Goal: Task Accomplishment & Management: Use online tool/utility

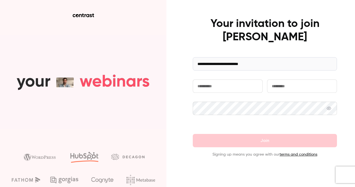
click at [215, 82] on input "text" at bounding box center [228, 85] width 70 height 13
click at [214, 85] on input "text" at bounding box center [228, 85] width 70 height 13
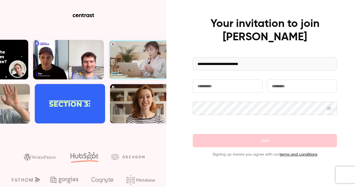
click at [0, 186] on com-1password-button at bounding box center [0, 187] width 0 height 0
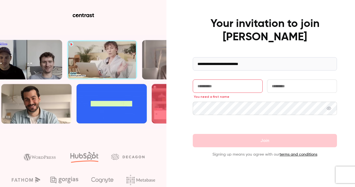
click at [224, 89] on input "text" at bounding box center [228, 85] width 70 height 13
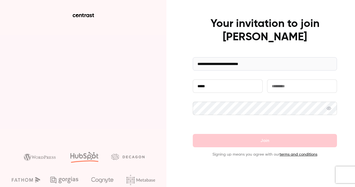
type input "*****"
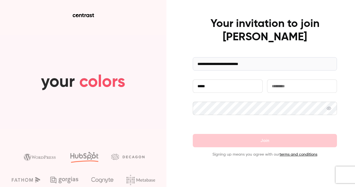
type input "*********"
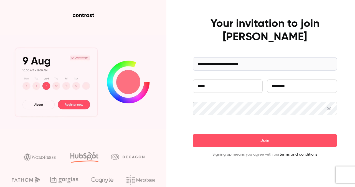
click at [248, 145] on button "Join" at bounding box center [265, 140] width 144 height 13
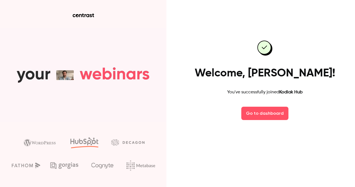
click at [269, 119] on link "Go to dashboard" at bounding box center [264, 113] width 47 height 13
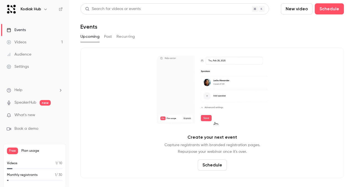
click at [39, 31] on link "Events" at bounding box center [34, 30] width 69 height 12
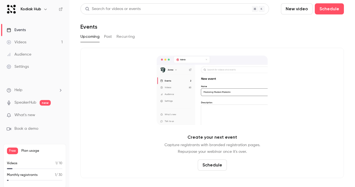
click at [107, 38] on button "Past" at bounding box center [108, 36] width 8 height 9
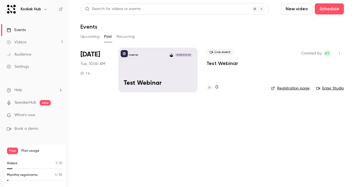
click at [93, 38] on button "Upcoming" at bounding box center [89, 36] width 19 height 9
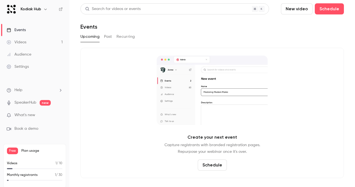
click at [108, 40] on button "Past" at bounding box center [108, 36] width 8 height 9
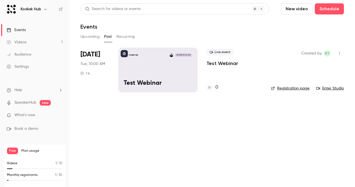
click at [148, 72] on div "Kodiak Hub [DATE] 10:00 AM Test Webinar" at bounding box center [157, 70] width 79 height 44
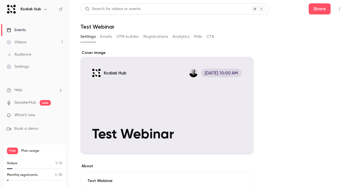
click at [151, 91] on div "Cover image" at bounding box center [166, 102] width 173 height 104
click at [0, 0] on input "Kodiak Hub [DATE] 10:00 AM Test Webinar" at bounding box center [0, 0] width 0 height 0
click at [95, 25] on h1 "Test Webinar" at bounding box center [212, 26] width 264 height 7
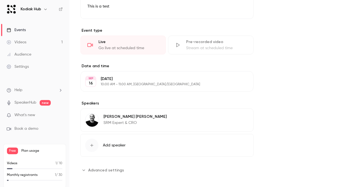
scroll to position [188, 0]
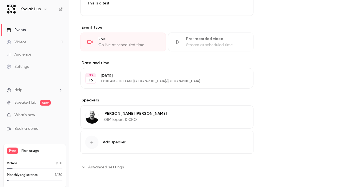
click at [118, 167] on span "Advanced settings" at bounding box center [106, 167] width 36 height 6
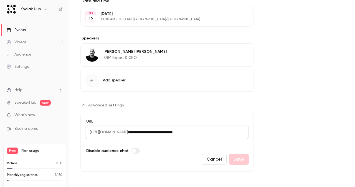
scroll to position [250, 0]
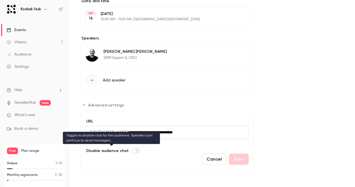
click at [136, 148] on label "Advanced settings" at bounding box center [135, 151] width 9 height 6
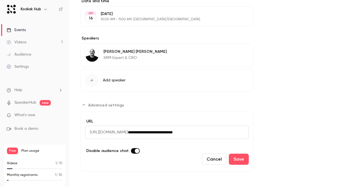
click at [131, 149] on label "Advanced settings" at bounding box center [135, 151] width 9 height 6
click at [215, 161] on button "Cancel" at bounding box center [214, 158] width 25 height 11
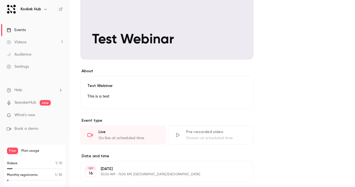
scroll to position [0, 0]
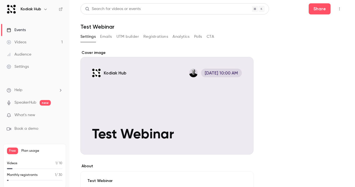
click at [104, 39] on button "Emails" at bounding box center [106, 36] width 12 height 9
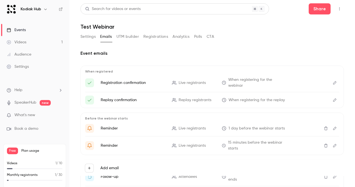
click at [333, 82] on icon "Edit" at bounding box center [335, 83] width 4 height 4
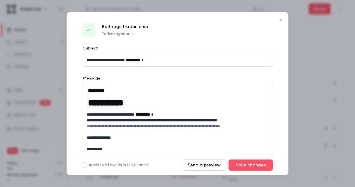
scroll to position [1, 0]
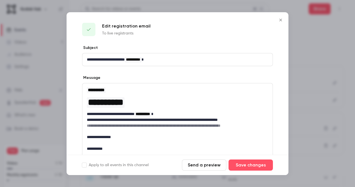
click at [332, 103] on div at bounding box center [177, 93] width 355 height 187
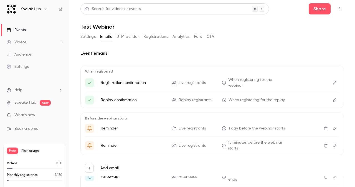
click at [125, 35] on button "UTM builder" at bounding box center [128, 36] width 22 height 9
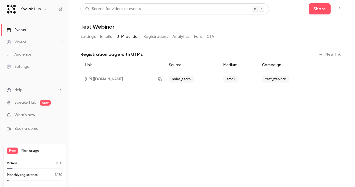
click at [161, 34] on button "Registrations" at bounding box center [155, 36] width 25 height 9
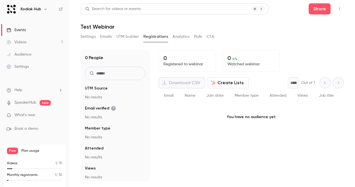
click at [224, 84] on button "Create Lists" at bounding box center [227, 82] width 41 height 11
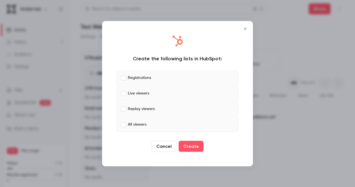
click at [169, 146] on button "Cancel" at bounding box center [164, 145] width 25 height 11
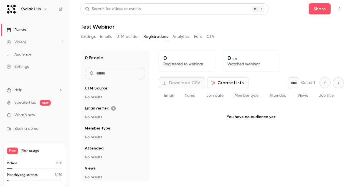
click at [337, 9] on icon "button" at bounding box center [339, 9] width 4 height 4
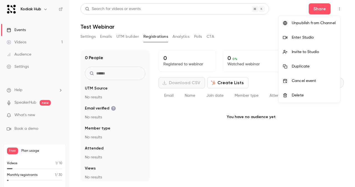
click at [306, 36] on div "Enter Studio" at bounding box center [314, 38] width 44 height 6
